Goal: Transaction & Acquisition: Purchase product/service

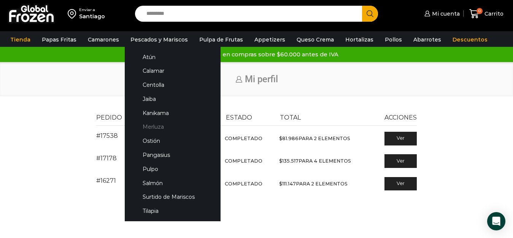
click at [153, 126] on link "Merluza" at bounding box center [172, 127] width 81 height 14
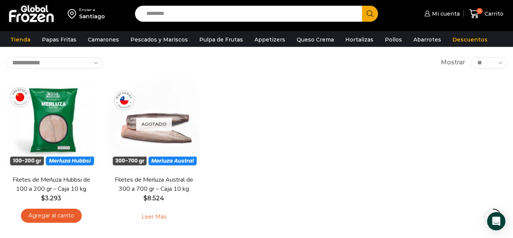
scroll to position [76, 0]
